Goal: Task Accomplishment & Management: Complete application form

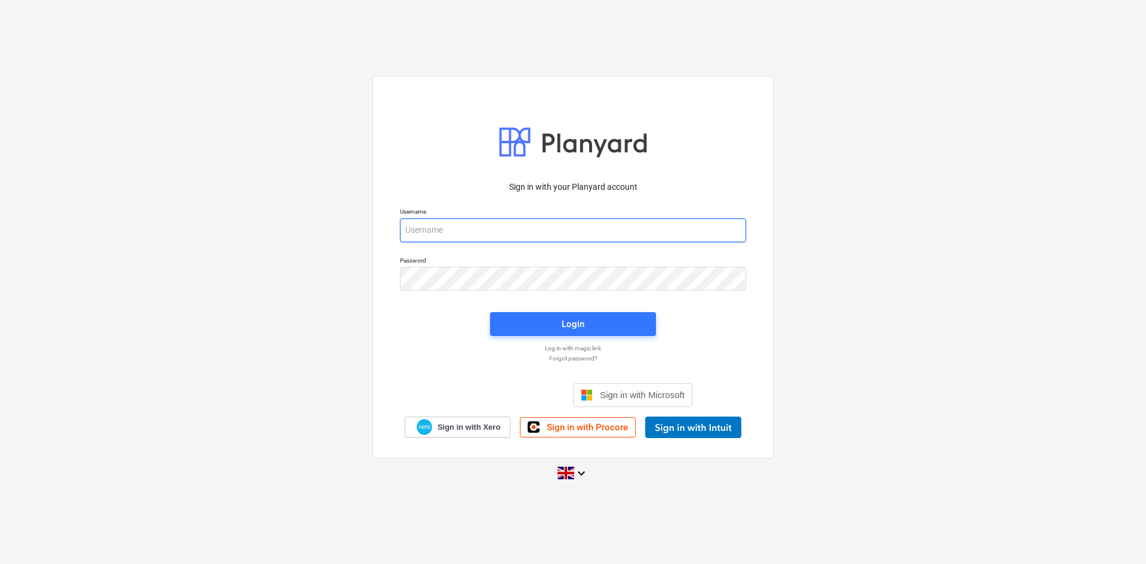
click at [640, 235] on input "email" at bounding box center [573, 230] width 346 height 24
type input "[PERSON_NAME][EMAIL_ADDRESS][PERSON_NAME][DOMAIN_NAME]"
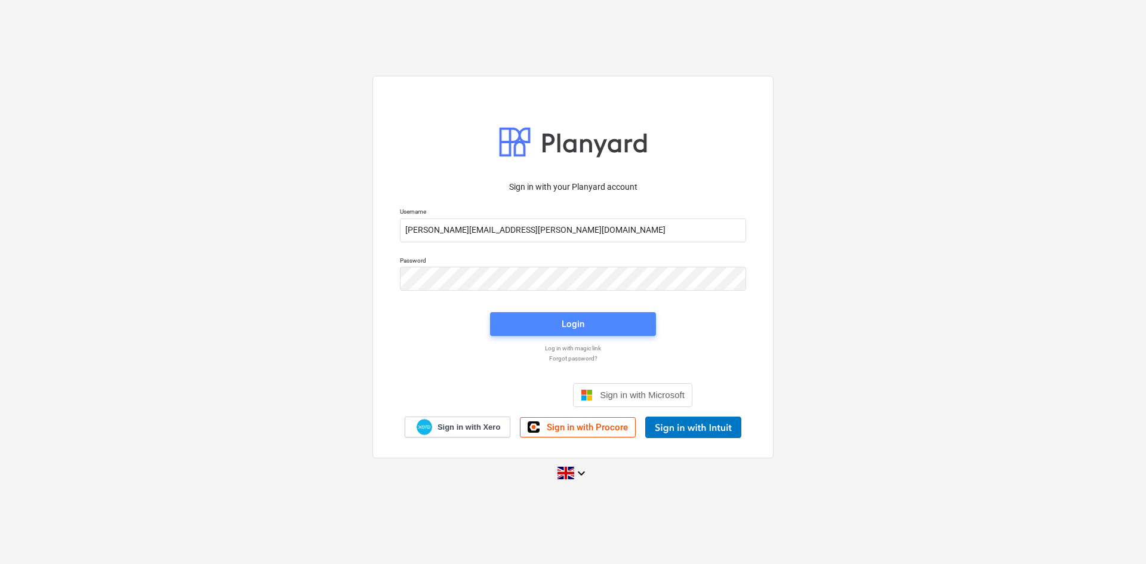
click at [572, 325] on div "Login" at bounding box center [573, 324] width 23 height 16
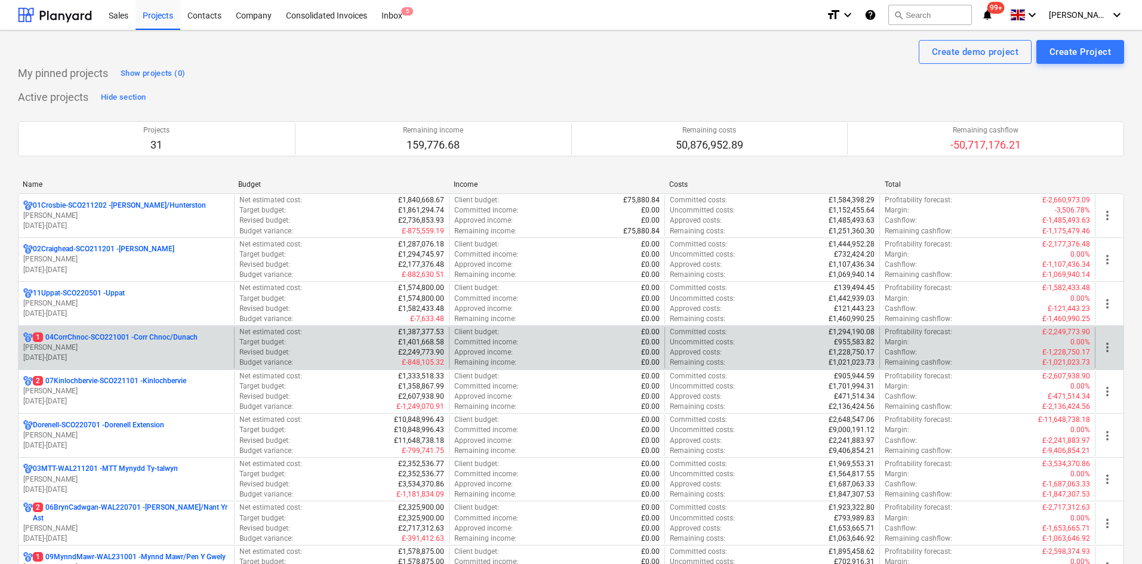
click at [172, 348] on p "[PERSON_NAME]" at bounding box center [126, 348] width 206 height 10
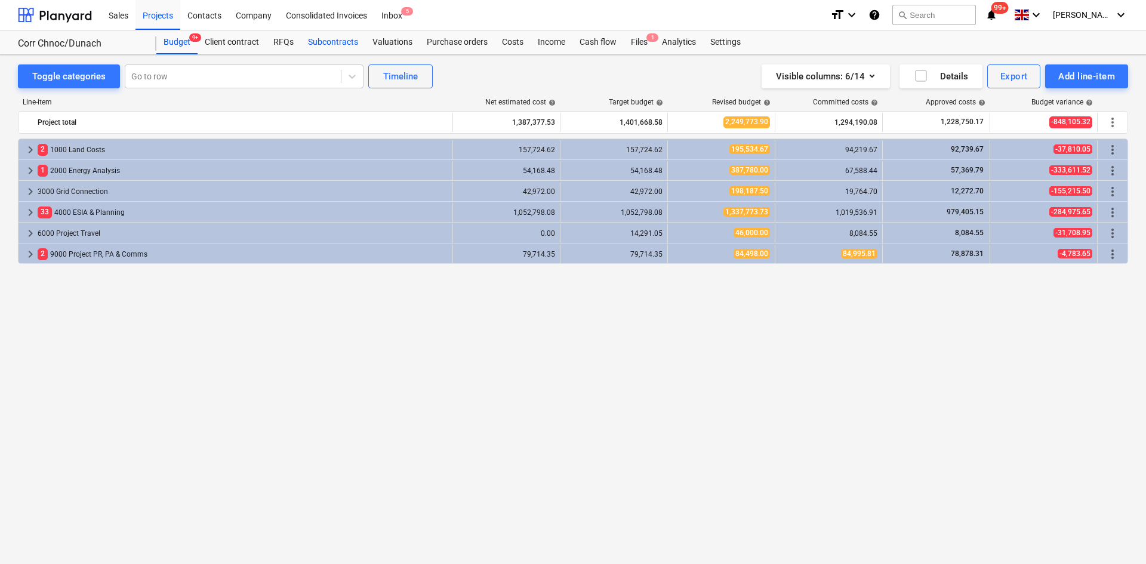
click at [319, 48] on div "Subcontracts" at bounding box center [333, 42] width 64 height 24
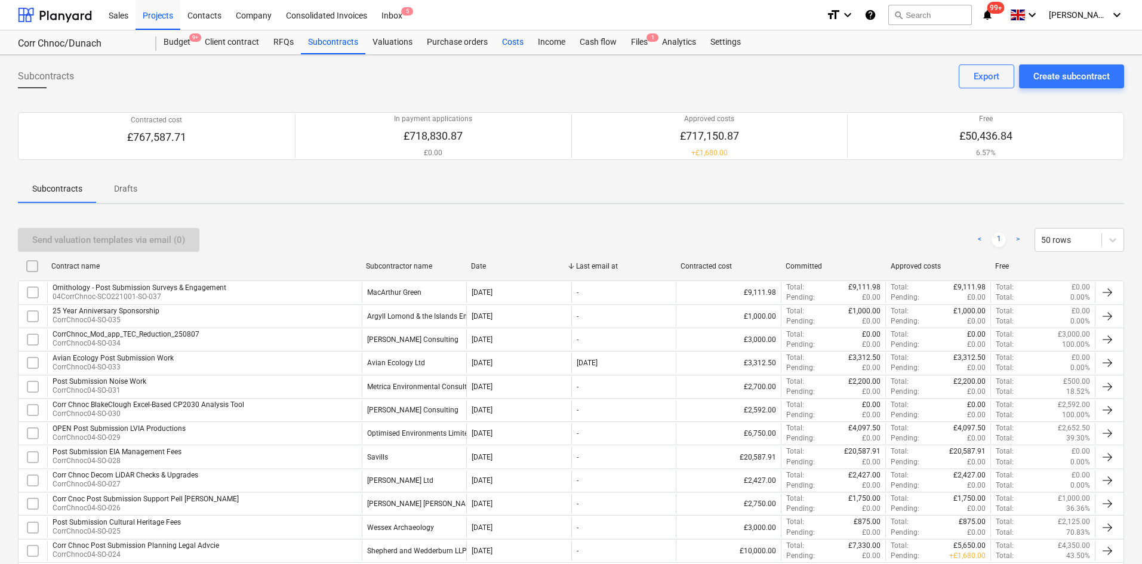
click at [513, 42] on div "Costs" at bounding box center [513, 42] width 36 height 24
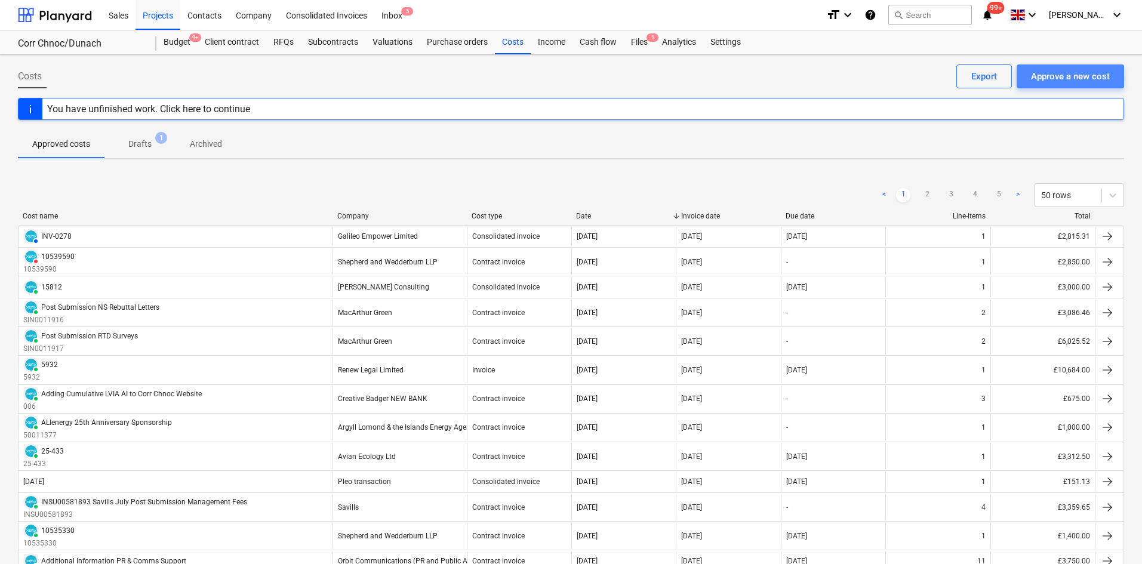
click at [1035, 81] on div "Approve a new cost" at bounding box center [1070, 77] width 79 height 16
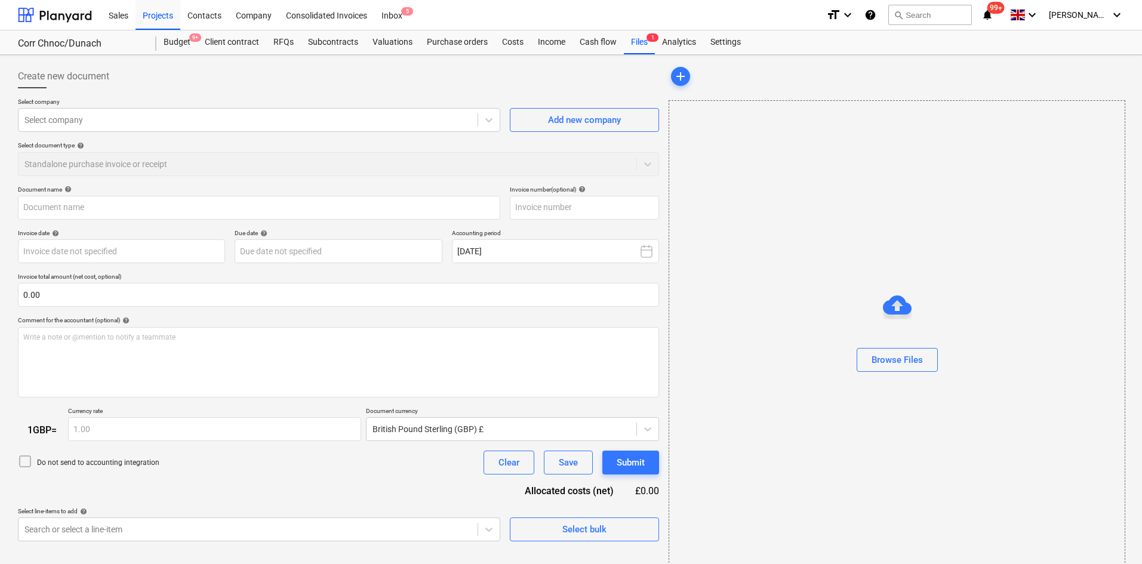
type input "Invoice INV-1024.pdf"
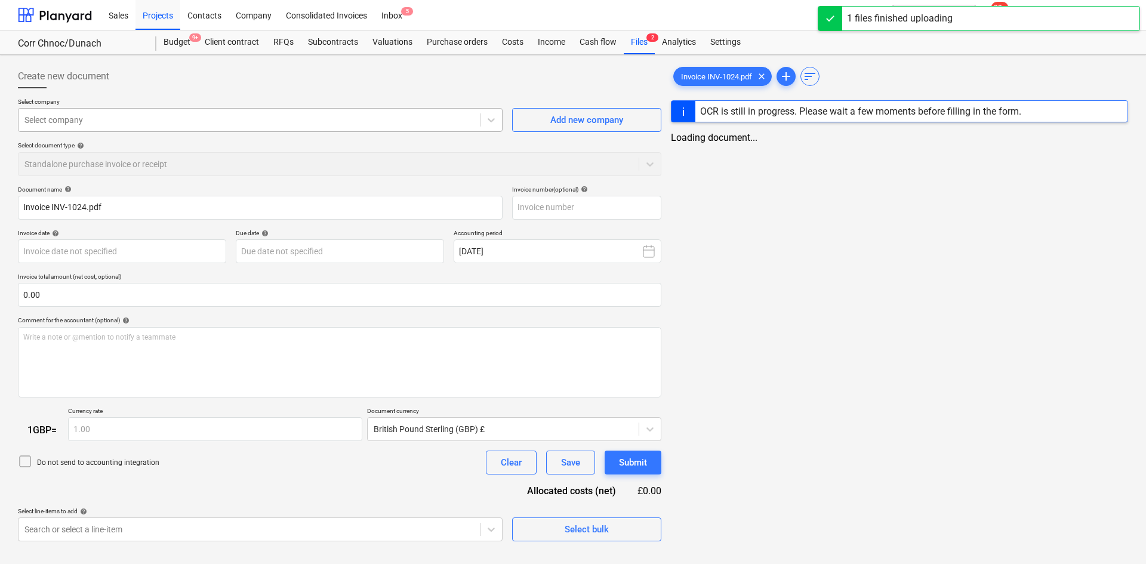
click at [143, 125] on div at bounding box center [248, 120] width 449 height 12
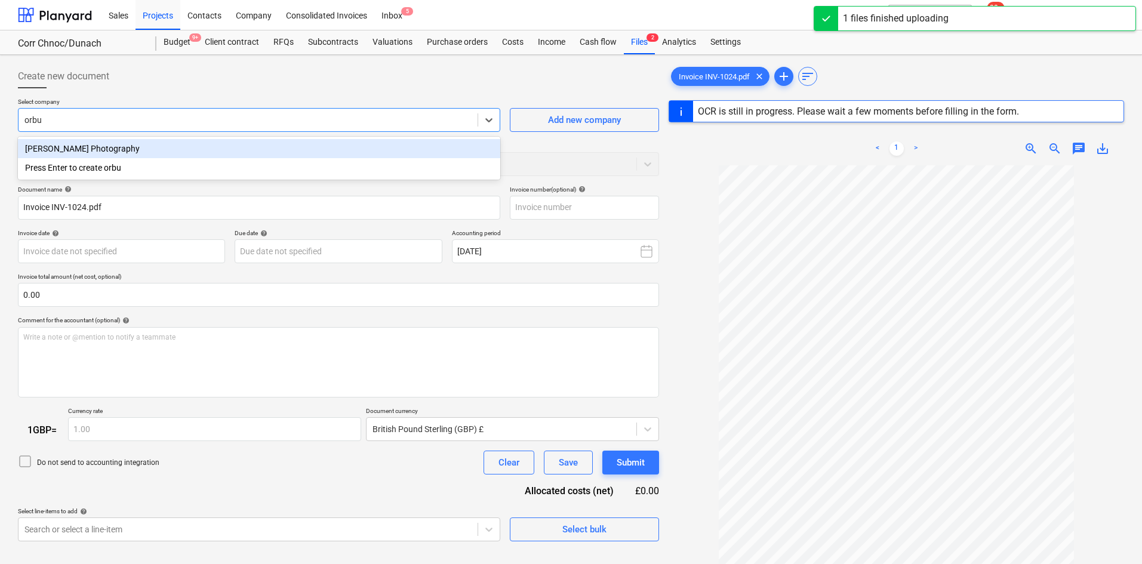
type input "orb"
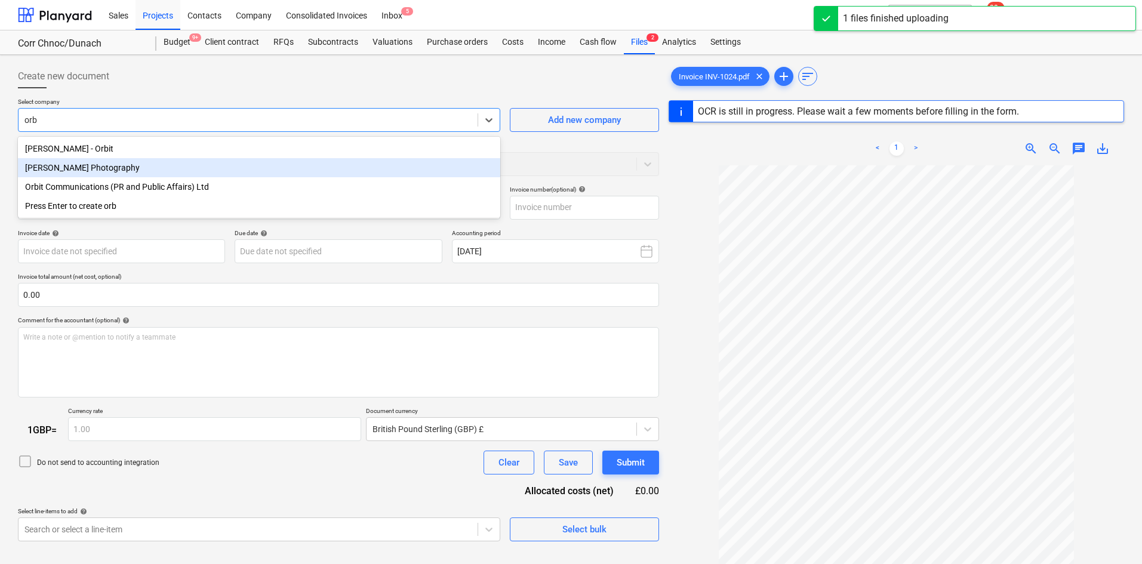
type input "INV-1024"
type input "[DATE]"
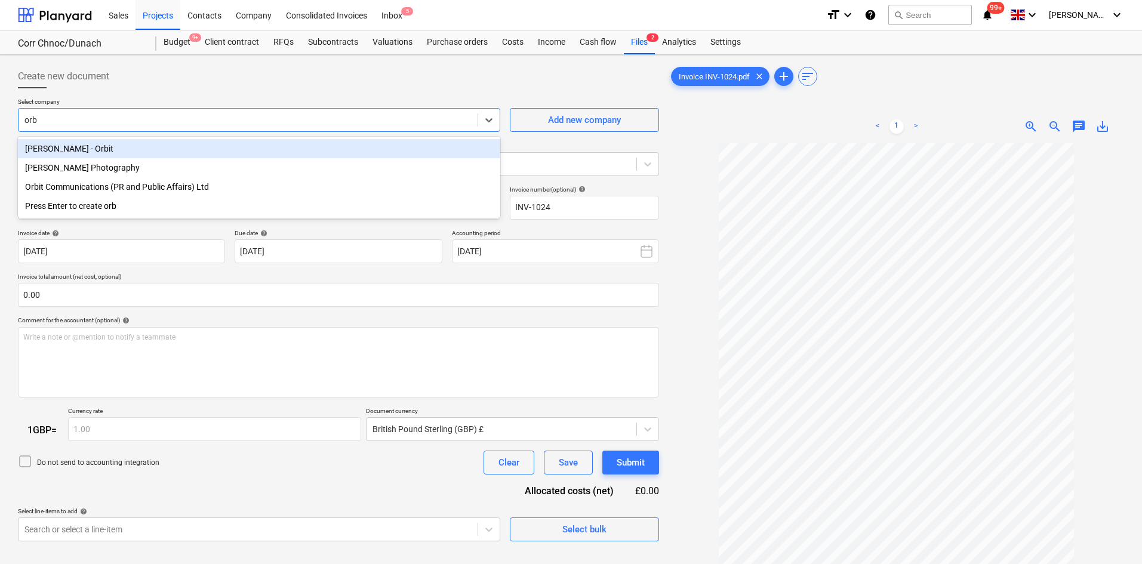
click at [98, 145] on div "[PERSON_NAME] - Orbit" at bounding box center [259, 148] width 482 height 19
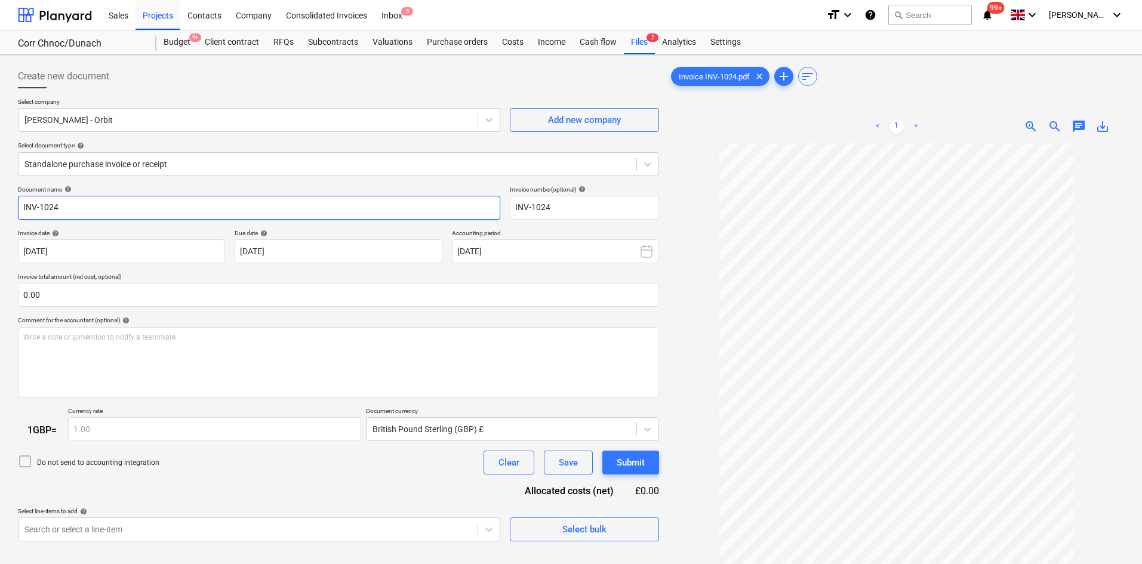
drag, startPoint x: 225, startPoint y: 218, endPoint x: -38, endPoint y: 208, distance: 263.4
click at [0, 208] on html "Sales Projects Contacts Company Consolidated Invoices Inbox 5 format_size keybo…" at bounding box center [571, 282] width 1142 height 564
type input "\"
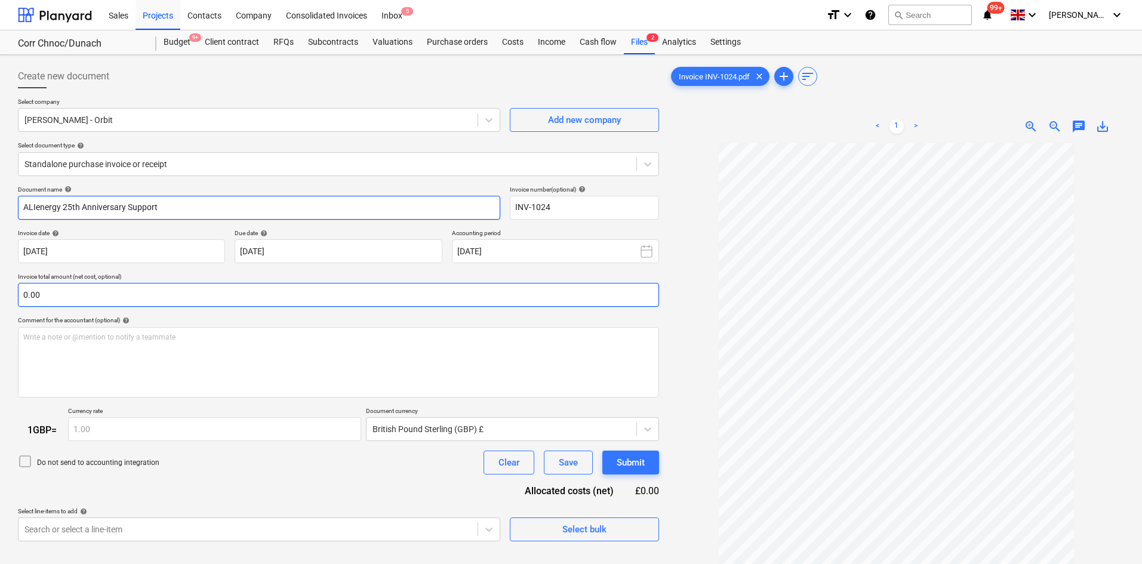
type input "ALIenergy 25th Anniversary Support"
click at [47, 297] on input "text" at bounding box center [338, 295] width 641 height 24
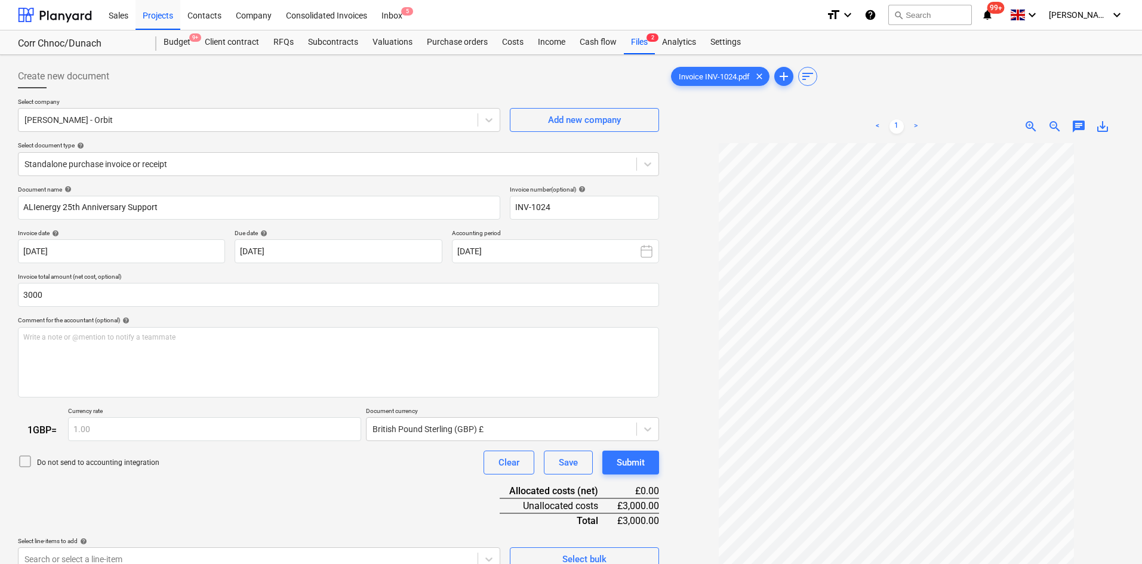
type input "3,000.00"
click at [196, 522] on div "Document name help ALIenergy 25th Anniversary Support Invoice number (optional)…" at bounding box center [338, 379] width 641 height 386
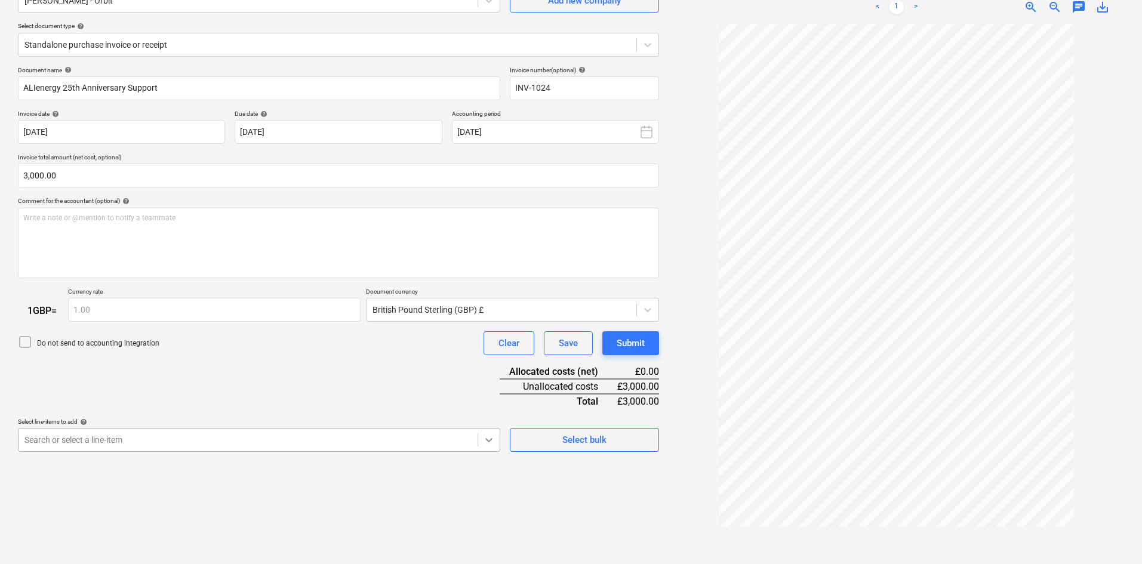
scroll to position [193, 0]
click at [485, 441] on body "Sales Projects Contacts Company Consolidated Invoices Inbox 5 format_size keybo…" at bounding box center [571, 163] width 1142 height 564
click at [276, 364] on div "Document name help ALIenergy 25th Anniversary Support Invoice number (optional)…" at bounding box center [338, 259] width 641 height 386
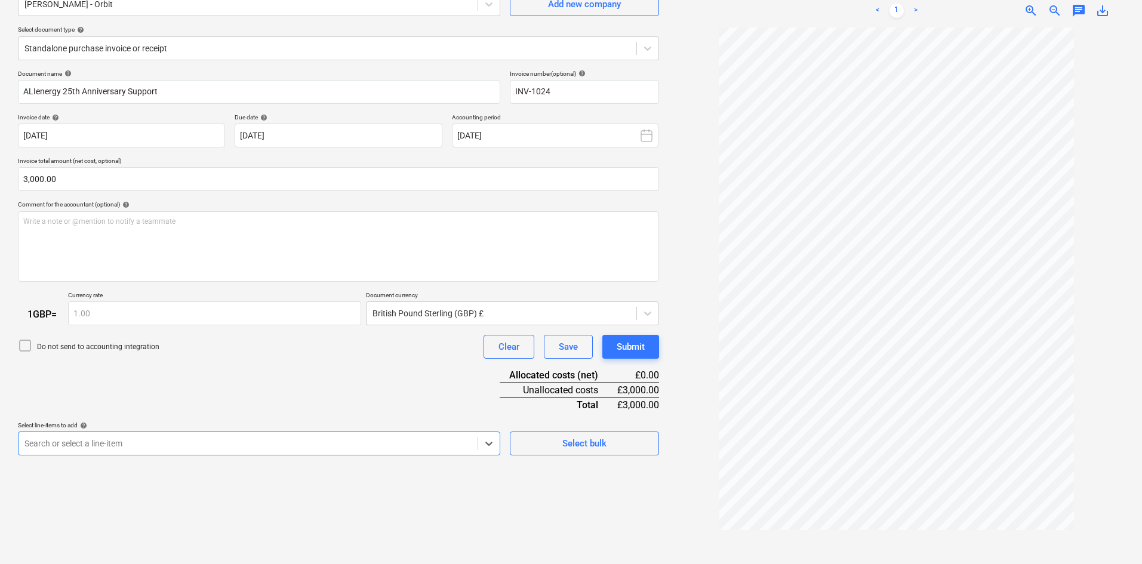
scroll to position [0, 0]
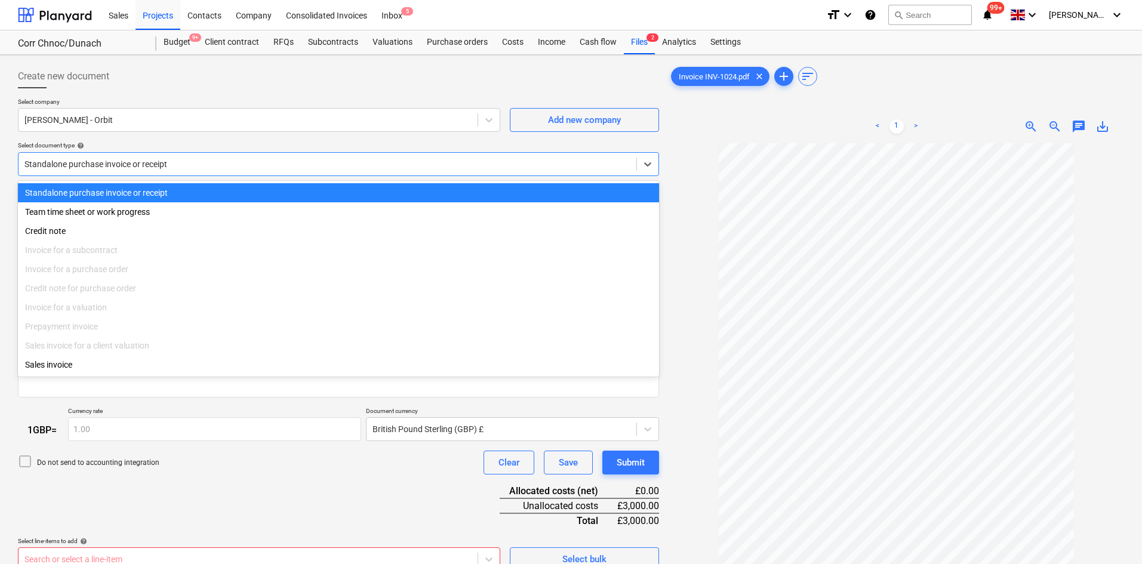
click at [314, 159] on div at bounding box center [327, 164] width 606 height 12
click at [252, 144] on div "Select document type help" at bounding box center [338, 145] width 641 height 8
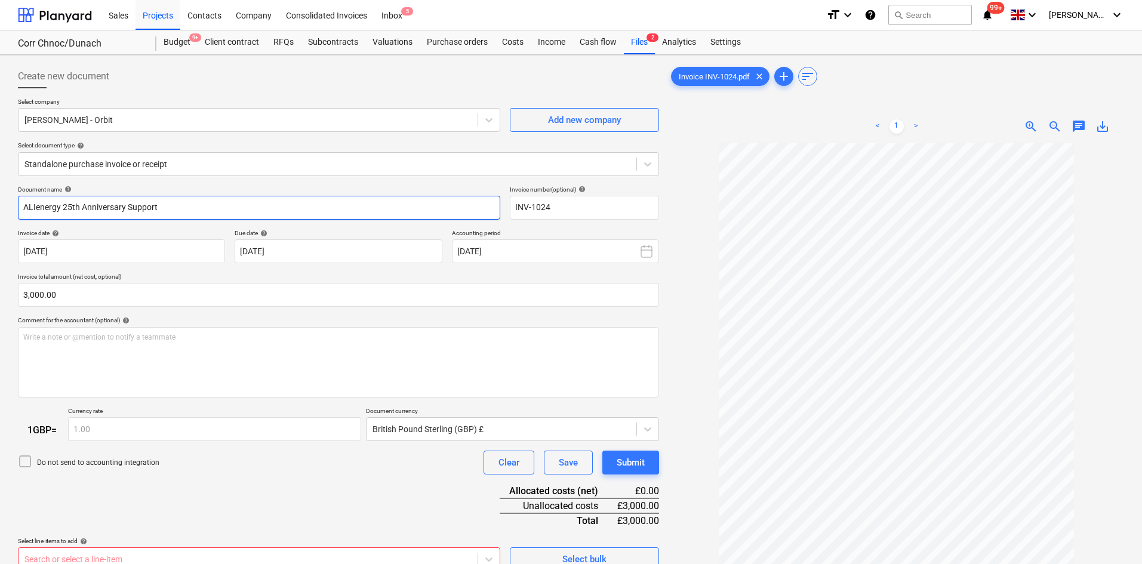
drag, startPoint x: 195, startPoint y: 204, endPoint x: -1, endPoint y: 202, distance: 195.8
click at [0, 202] on html "Sales Projects Contacts Company Consolidated Invoices Inbox 5 format_size keybo…" at bounding box center [571, 282] width 1142 height 564
click at [192, 165] on div at bounding box center [327, 164] width 606 height 12
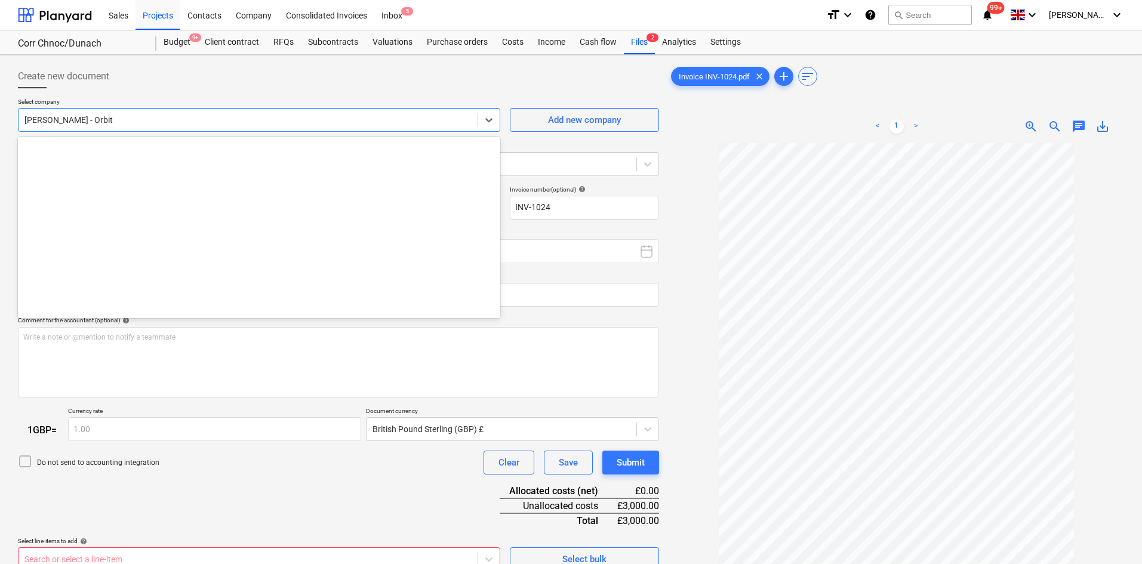
click at [220, 130] on div "[PERSON_NAME] - Orbit" at bounding box center [259, 120] width 482 height 24
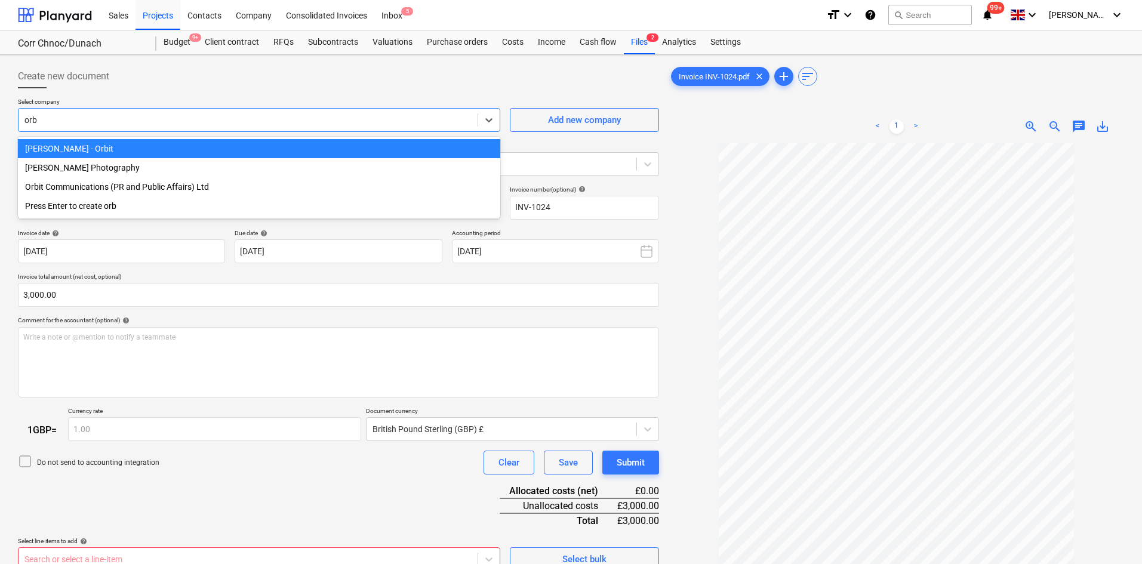
type input "orbi"
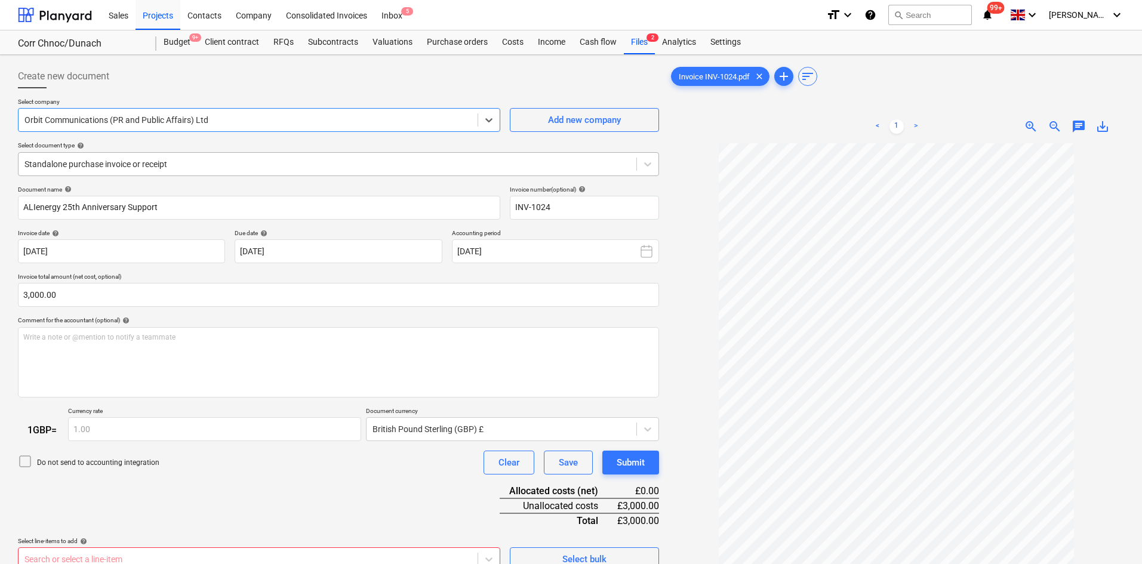
click at [222, 159] on div at bounding box center [327, 164] width 606 height 12
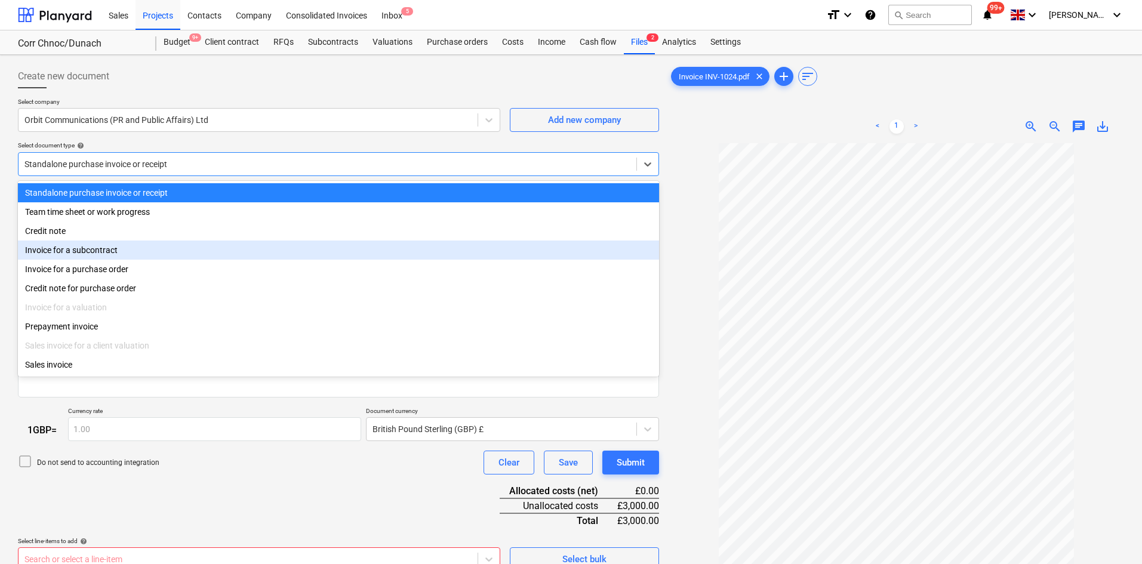
click at [150, 251] on div "Invoice for a subcontract" at bounding box center [338, 250] width 641 height 19
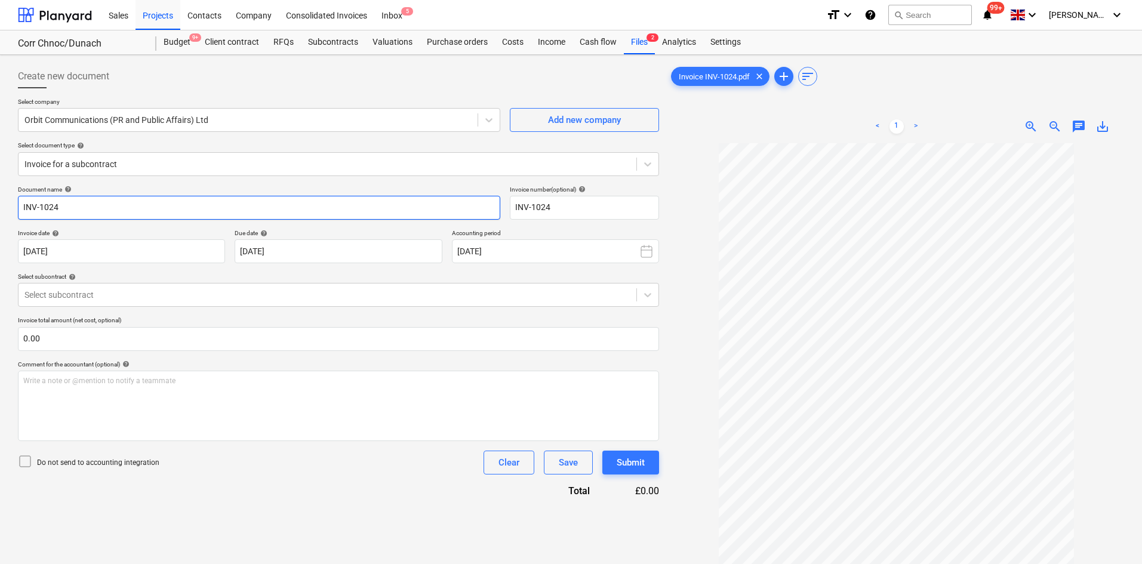
drag, startPoint x: 113, startPoint y: 214, endPoint x: 0, endPoint y: 207, distance: 113.1
click at [0, 207] on div "Create new document Select company Orbit Communications (PR and Public Affairs)…" at bounding box center [571, 369] width 1142 height 629
paste input "ALIenergy 25th Anniversary Support"
type input "ALIenergy 25th Anniversary Support"
click at [134, 297] on div at bounding box center [327, 295] width 606 height 12
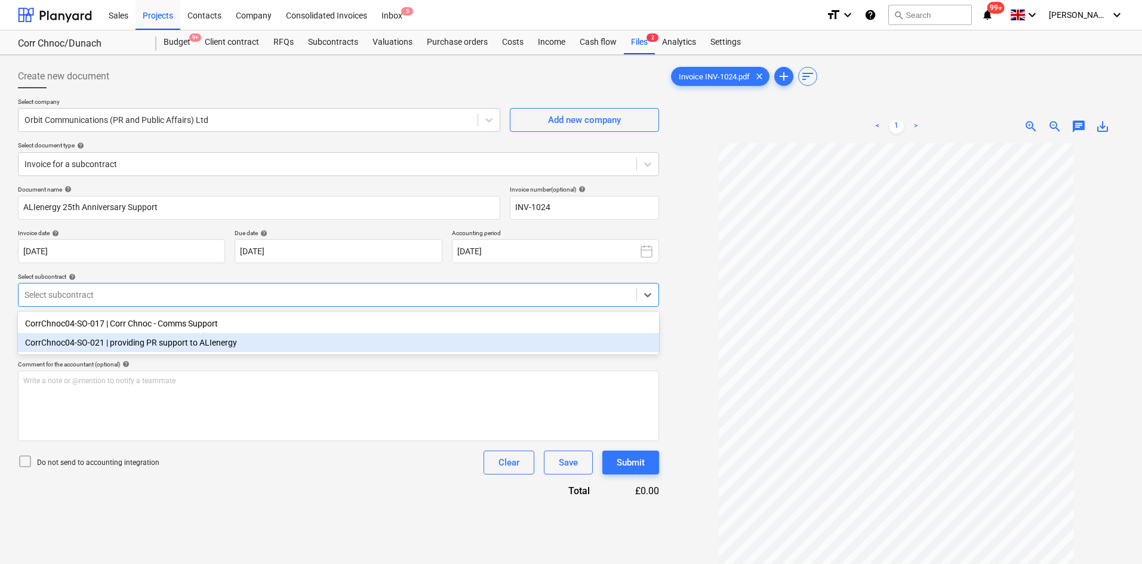
click at [163, 347] on div "CorrChnoc04-SO-021 | providing PR support to ALIenergy" at bounding box center [338, 342] width 641 height 19
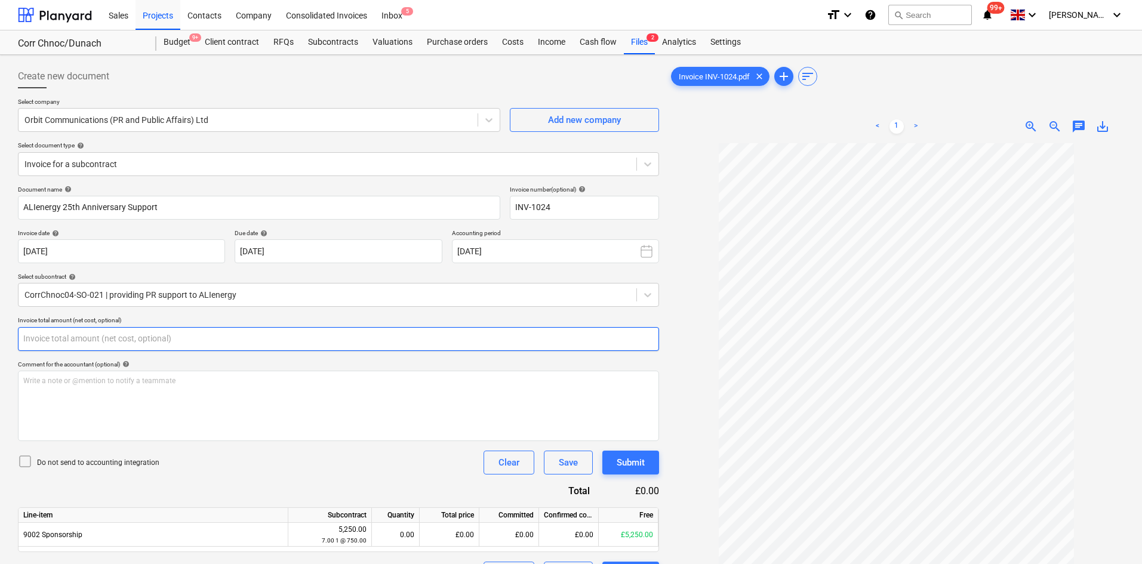
click at [163, 347] on input "text" at bounding box center [338, 339] width 641 height 24
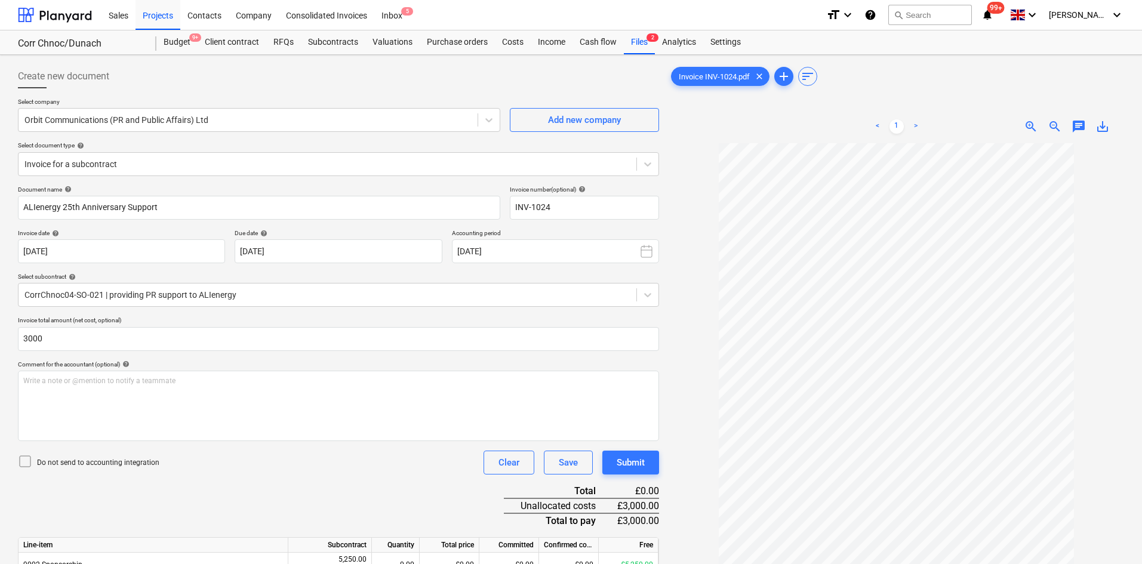
type input "3,000.00"
click at [248, 467] on div "Do not send to accounting integration Clear Save Submit" at bounding box center [338, 463] width 641 height 24
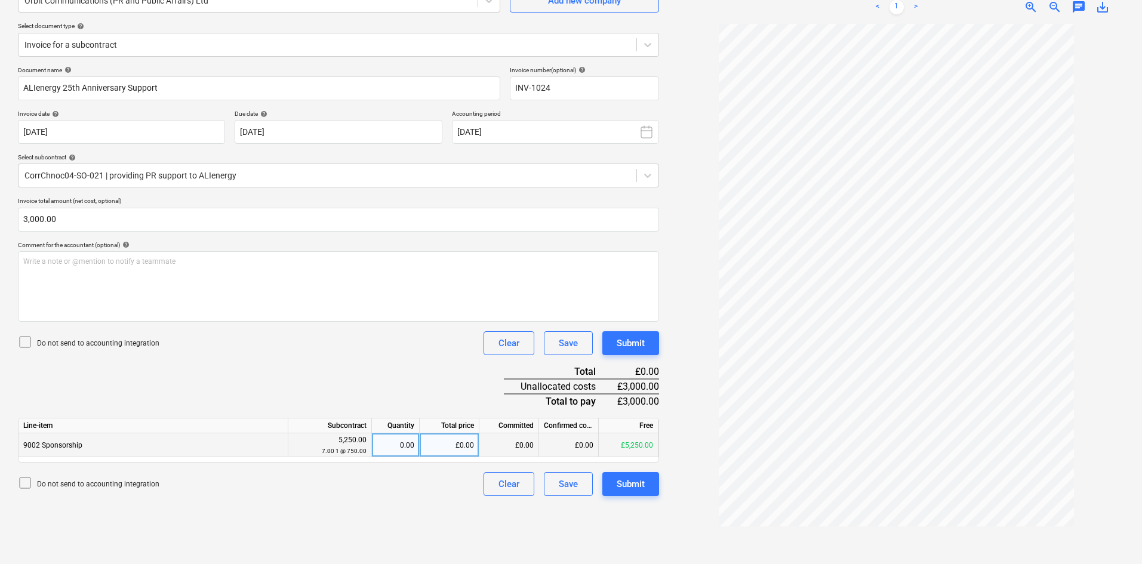
click at [456, 440] on div "£0.00" at bounding box center [450, 445] width 60 height 24
type input "3000"
click at [448, 535] on div "Create new document Select company Orbit Communications (PR and Public Affairs)…" at bounding box center [338, 249] width 651 height 619
click at [643, 486] on div "Submit" at bounding box center [631, 484] width 28 height 16
